Goal: Check status: Check status

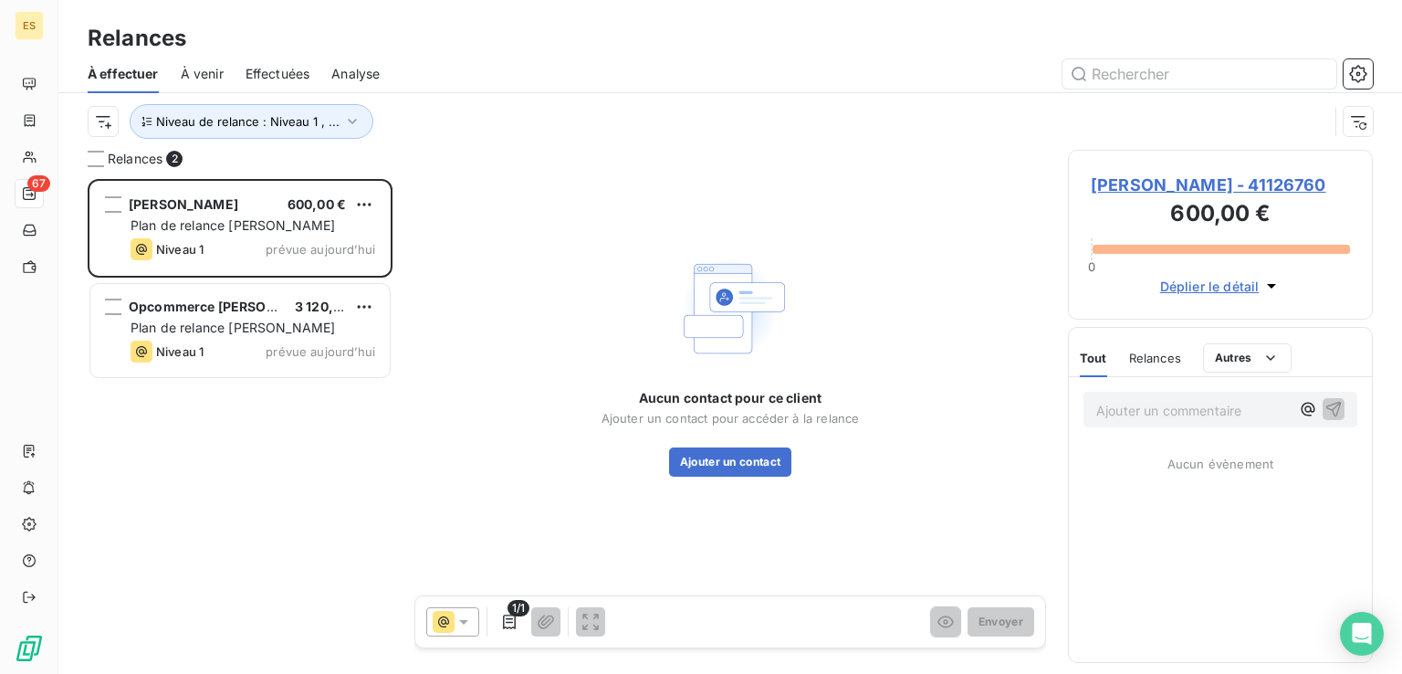
scroll to position [480, 290]
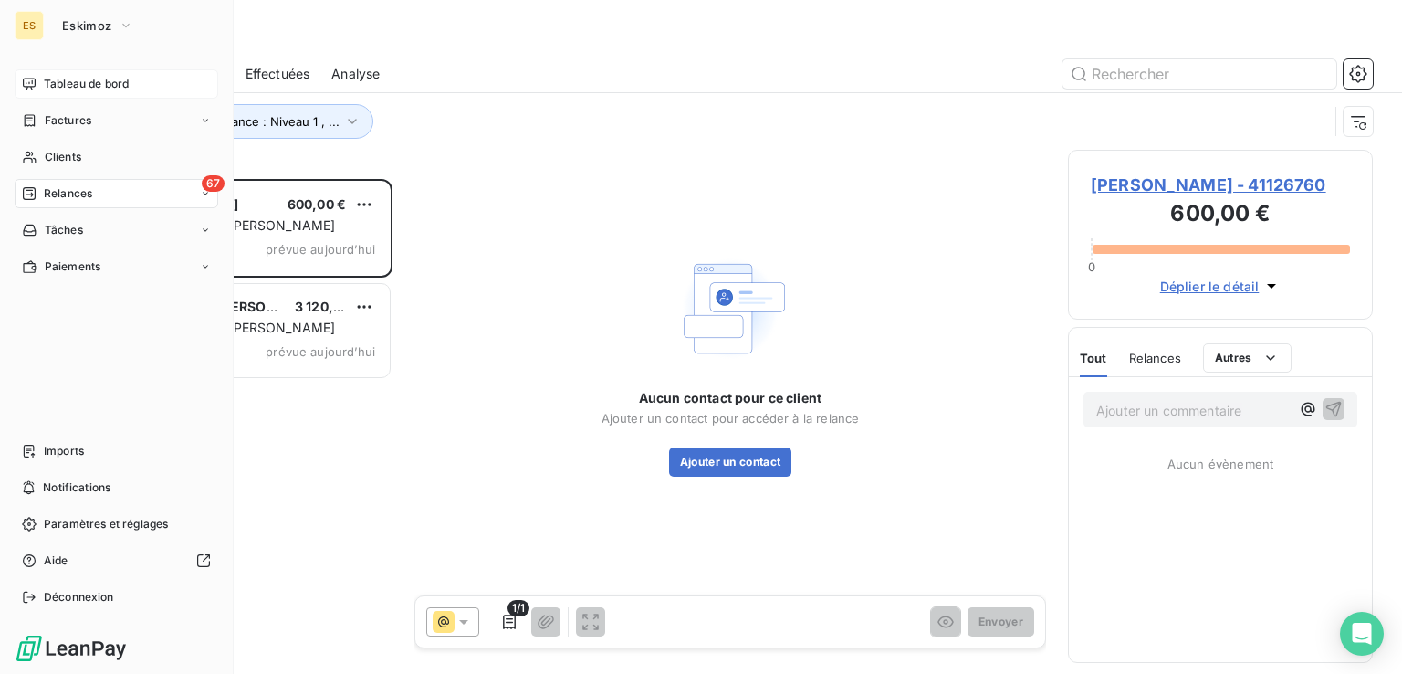
click at [80, 80] on span "Tableau de bord" at bounding box center [86, 84] width 85 height 16
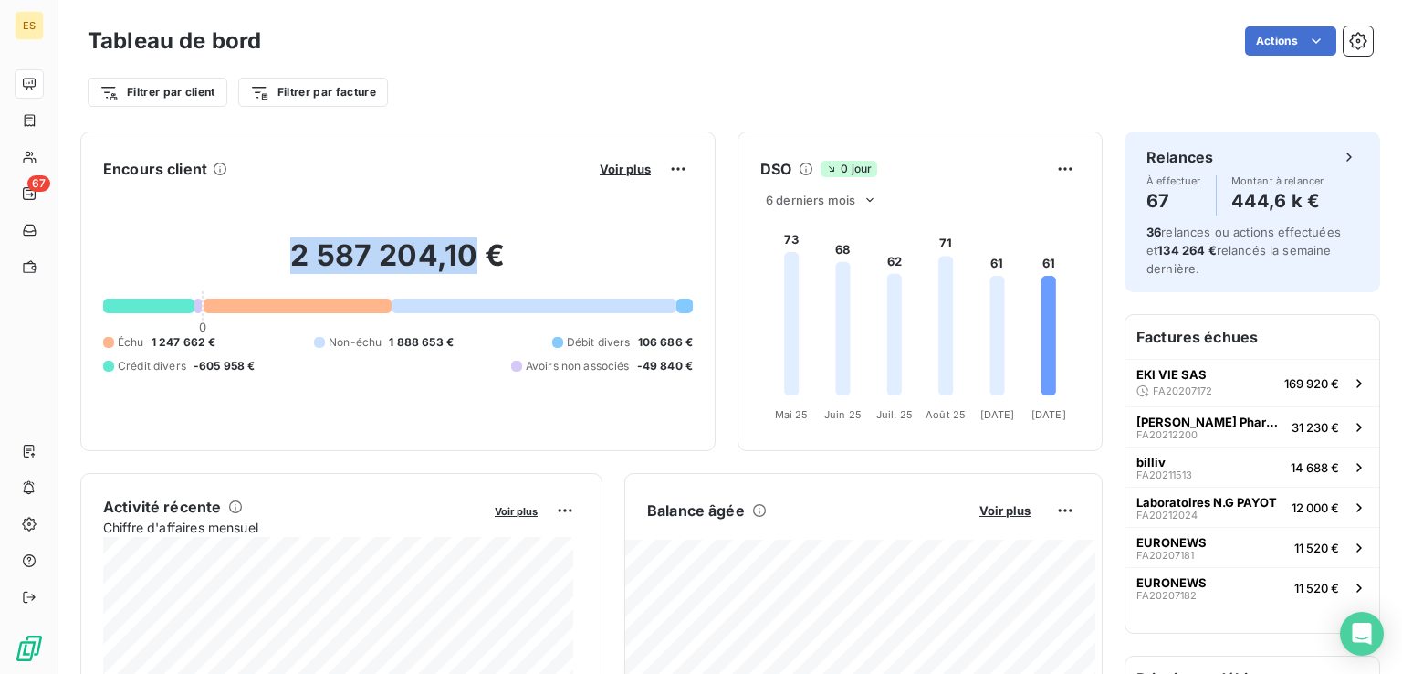
drag, startPoint x: 291, startPoint y: 260, endPoint x: 475, endPoint y: 251, distance: 183.7
click at [472, 248] on h2 "2 587 204,10 €" at bounding box center [398, 264] width 590 height 55
copy h2 "2 587 204,10"
drag, startPoint x: 149, startPoint y: 342, endPoint x: 205, endPoint y: 341, distance: 55.7
click at [205, 341] on div "Échu 1 247 662 €" at bounding box center [159, 342] width 112 height 16
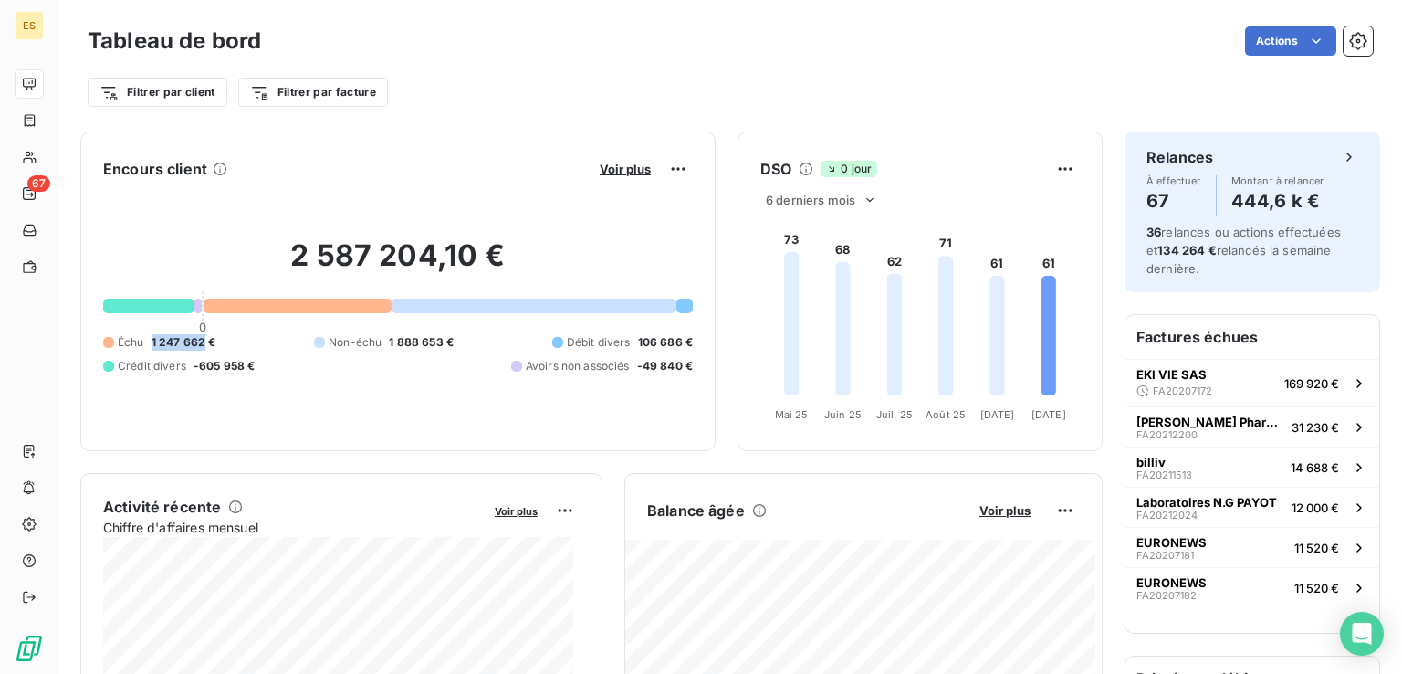
copy span "1 247 662"
drag, startPoint x: 624, startPoint y: 366, endPoint x: 668, endPoint y: 375, distance: 45.7
click at [668, 375] on div "2 587 204,10 € 0 Échu 1 247 662 € Non-échu 1 888 653 € Débit divers 106 686 € C…" at bounding box center [398, 306] width 590 height 245
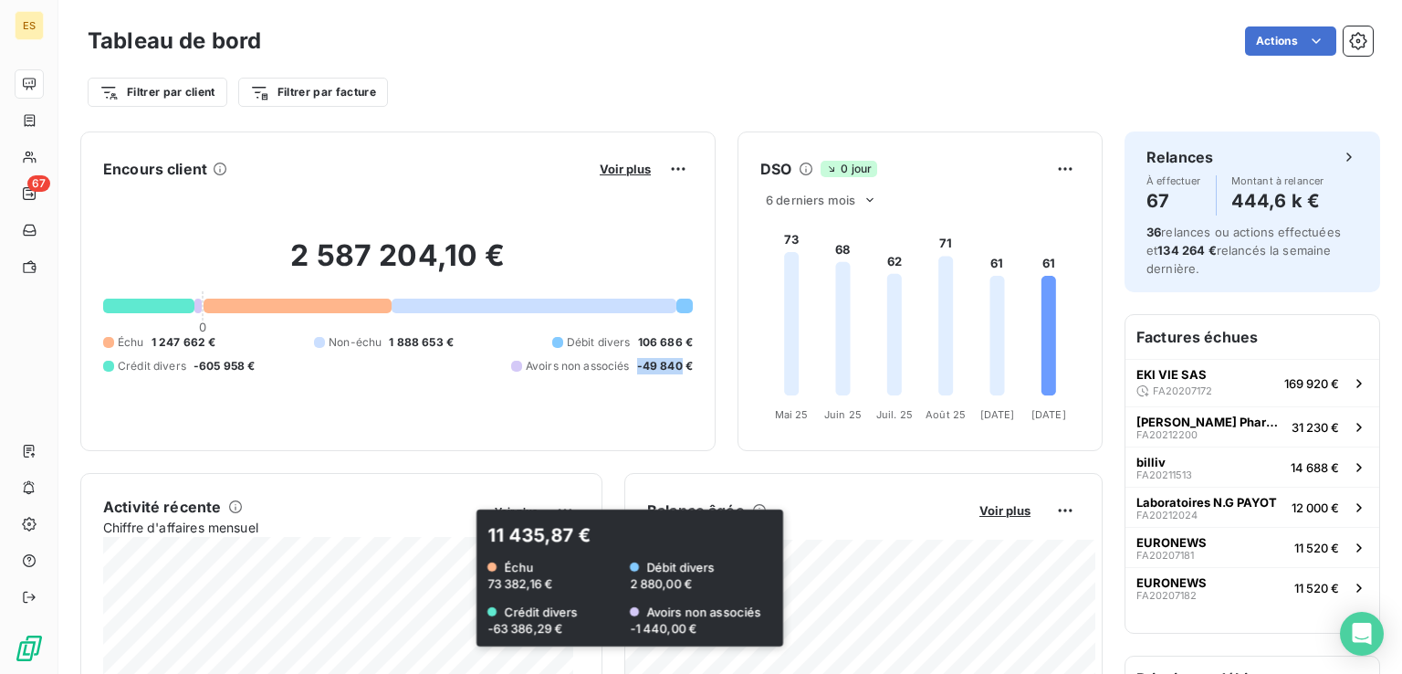
copy span "-49 840"
